Goal: Task Accomplishment & Management: Use online tool/utility

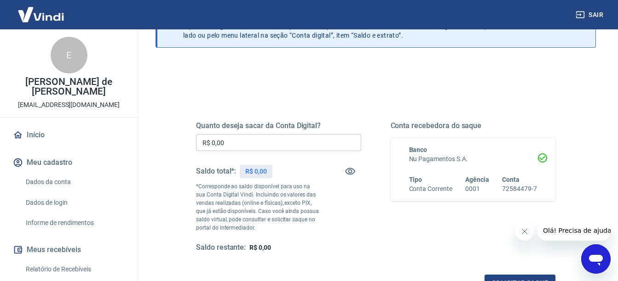
scroll to position [92, 0]
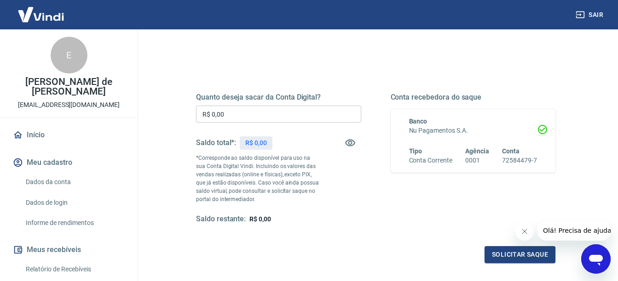
click at [376, 168] on div "Quanto deseja sacar da Conta Digital? R$ 0,00 ​ Saldo total*: R$ 0,00 *Correspo…" at bounding box center [375, 159] width 359 height 132
click at [373, 225] on div "Quanto deseja sacar da Conta Digital? R$ 0,00 ​ Saldo total*: R$ 0,00 *Correspo…" at bounding box center [375, 167] width 359 height 193
click at [298, 64] on div "Quanto deseja sacar da Conta Digital? R$ 0,00 ​ Saldo total*: R$ 0,00 *Correspo…" at bounding box center [375, 163] width 381 height 222
